Goal: Use online tool/utility: Utilize a website feature to perform a specific function

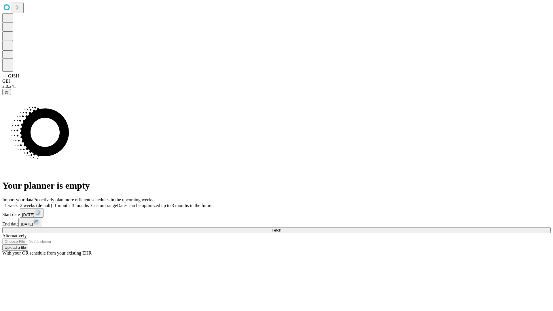
click at [281, 228] on span "Fetch" at bounding box center [276, 230] width 10 height 4
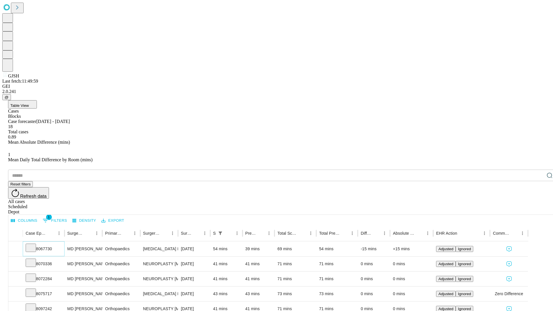
click at [34, 244] on icon at bounding box center [31, 247] width 6 height 6
